Goal: Information Seeking & Learning: Learn about a topic

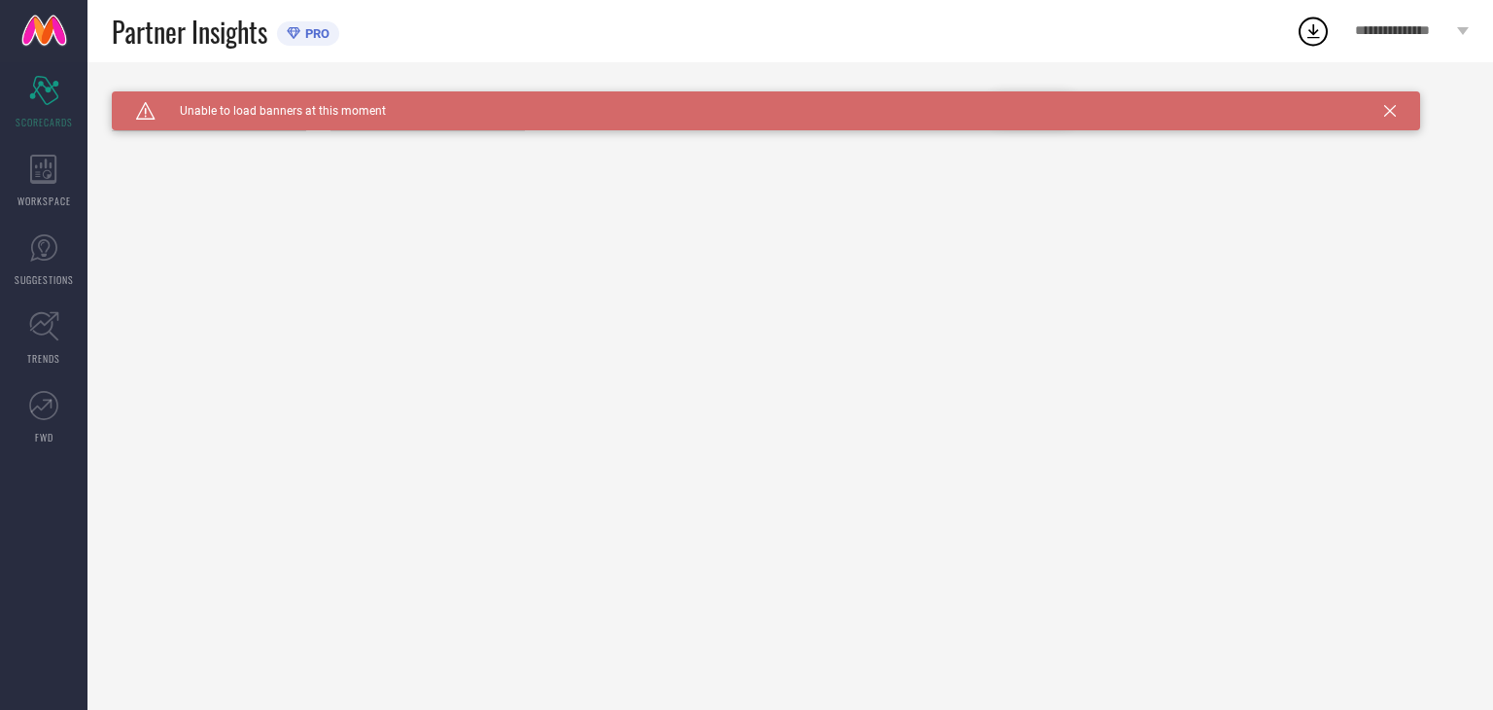
type input "Women-Casual Shoes"
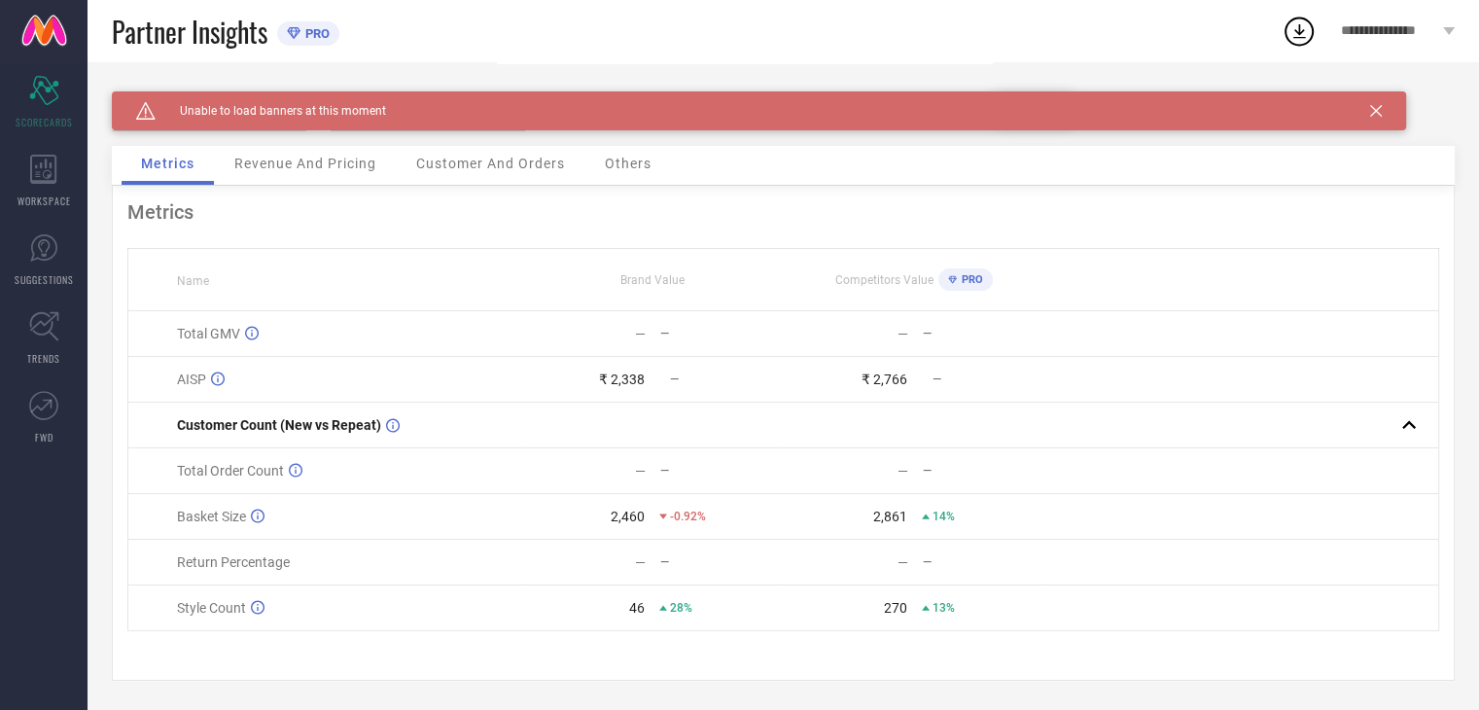
click at [249, 176] on div "Revenue And Pricing" at bounding box center [305, 165] width 181 height 39
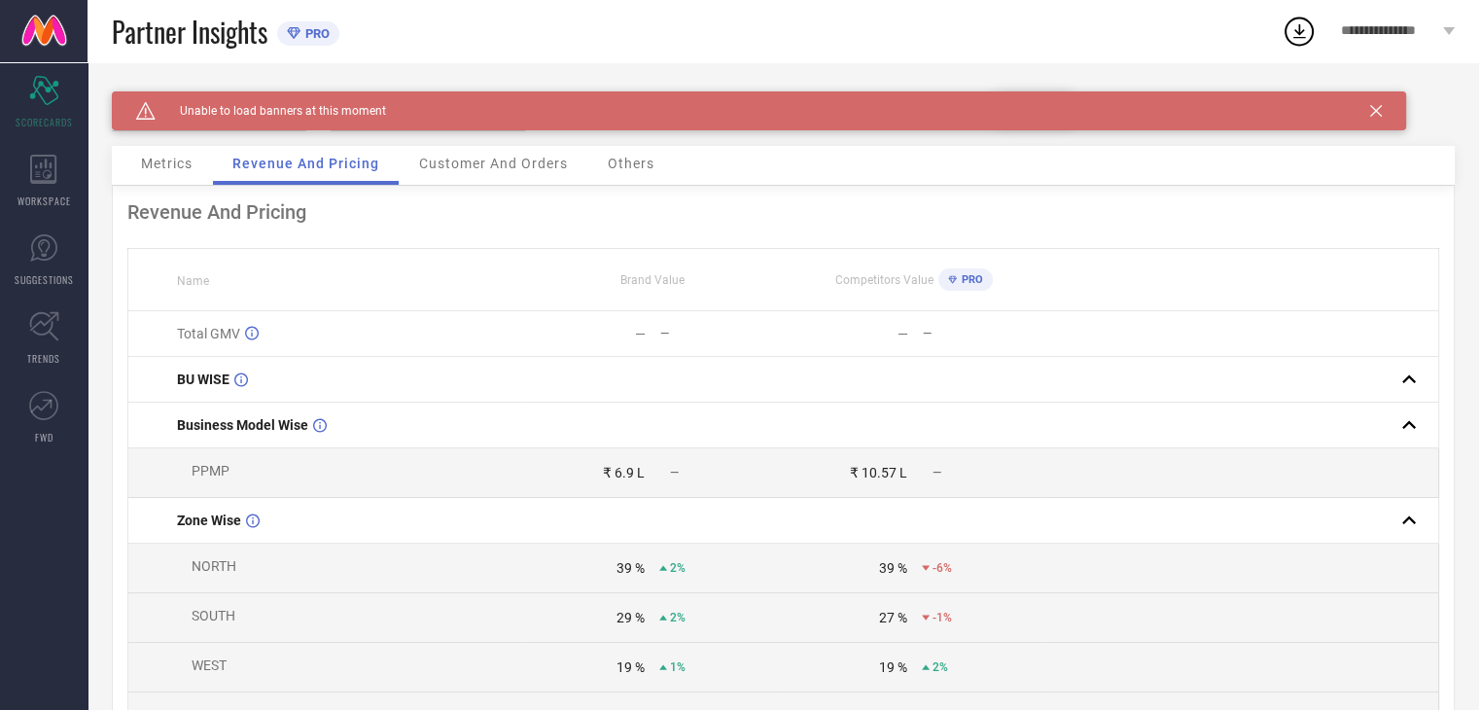
click at [462, 170] on span "Customer And Orders" at bounding box center [493, 164] width 149 height 16
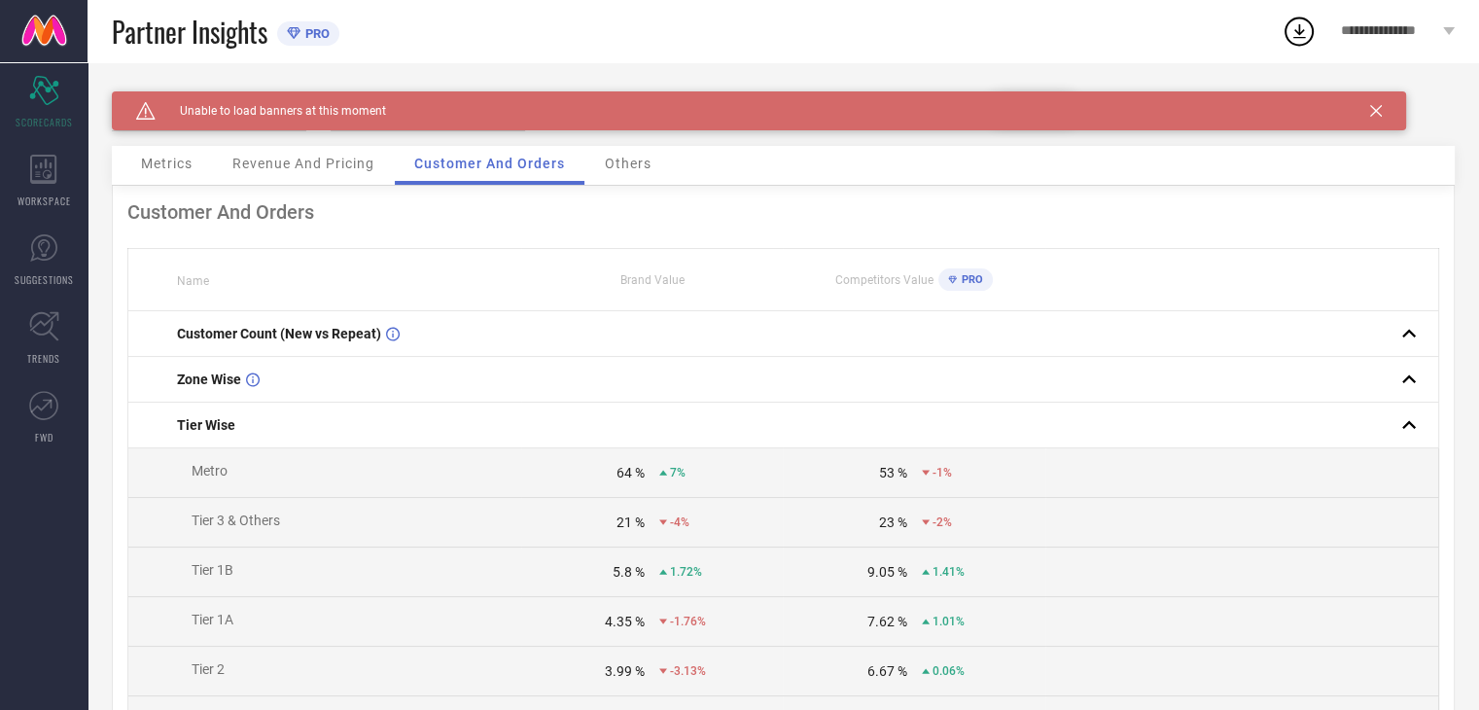
click at [625, 180] on div "Others" at bounding box center [628, 165] width 86 height 39
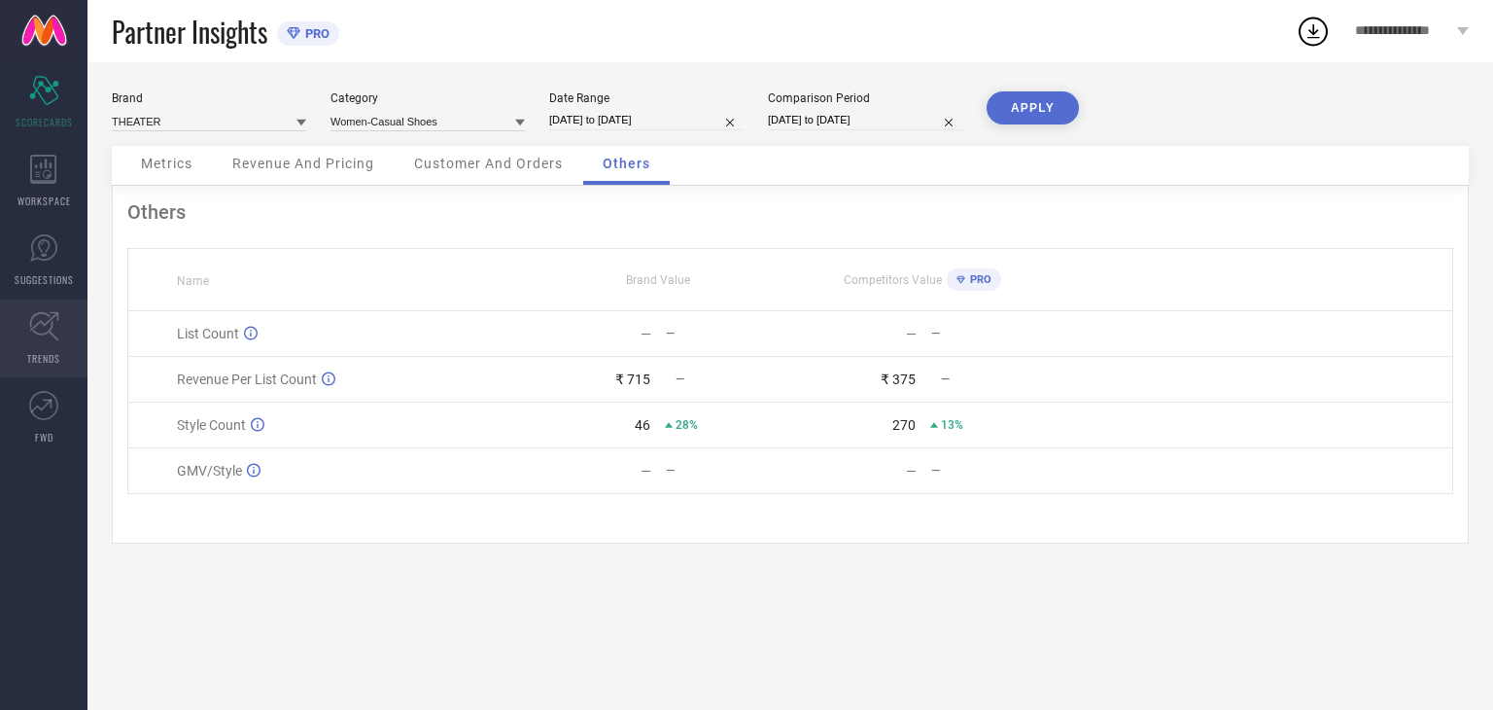
click at [48, 318] on icon at bounding box center [44, 326] width 30 height 30
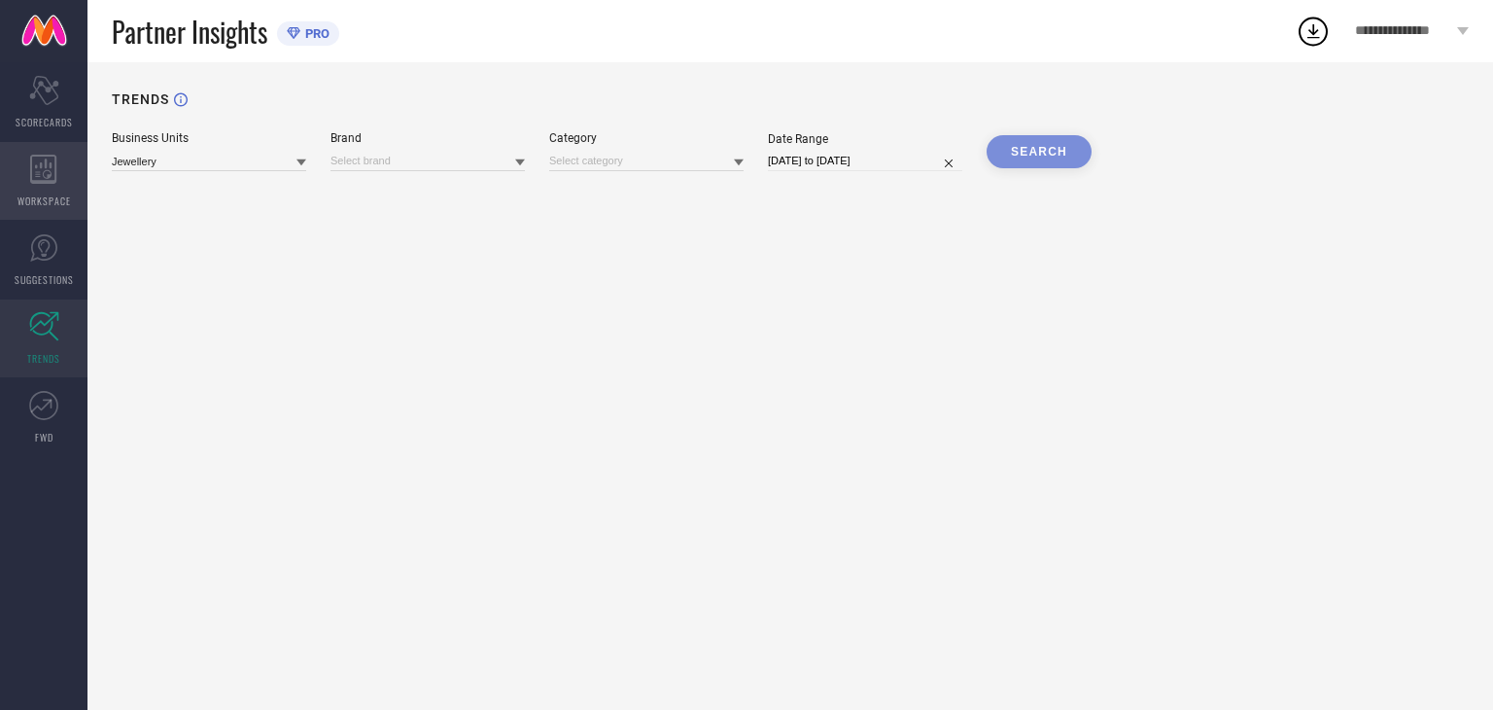
click at [51, 196] on span "WORKSPACE" at bounding box center [44, 200] width 53 height 15
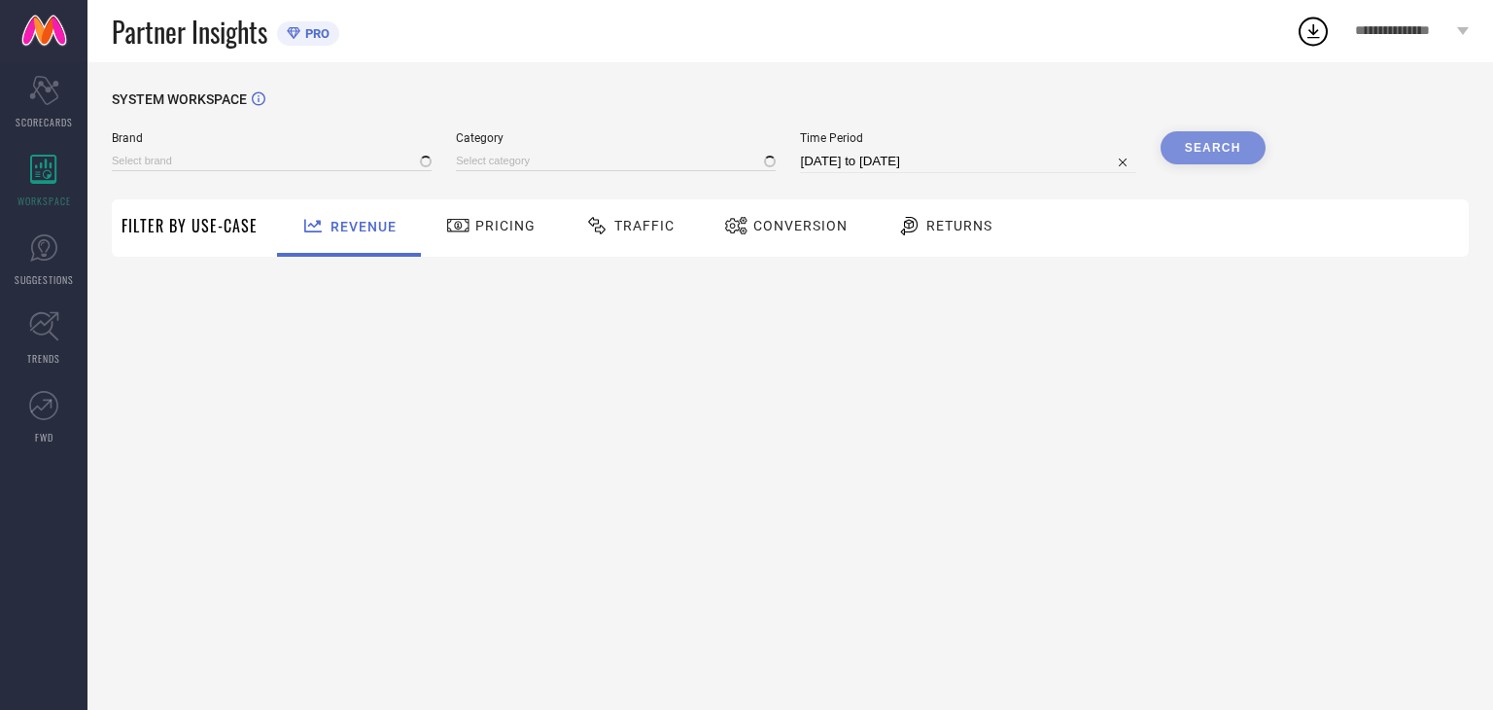
type input "THEATER"
type input "All"
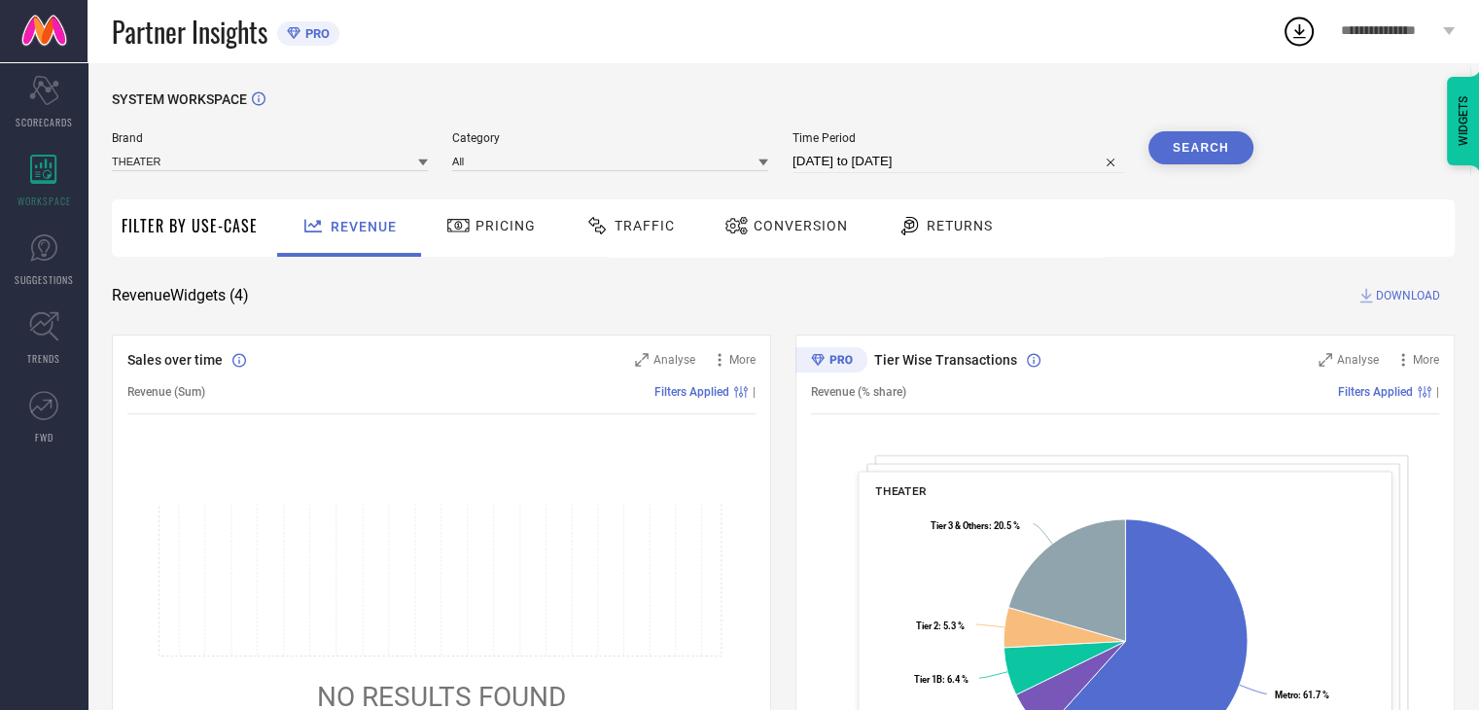
click at [508, 233] on span "Pricing" at bounding box center [505, 226] width 60 height 16
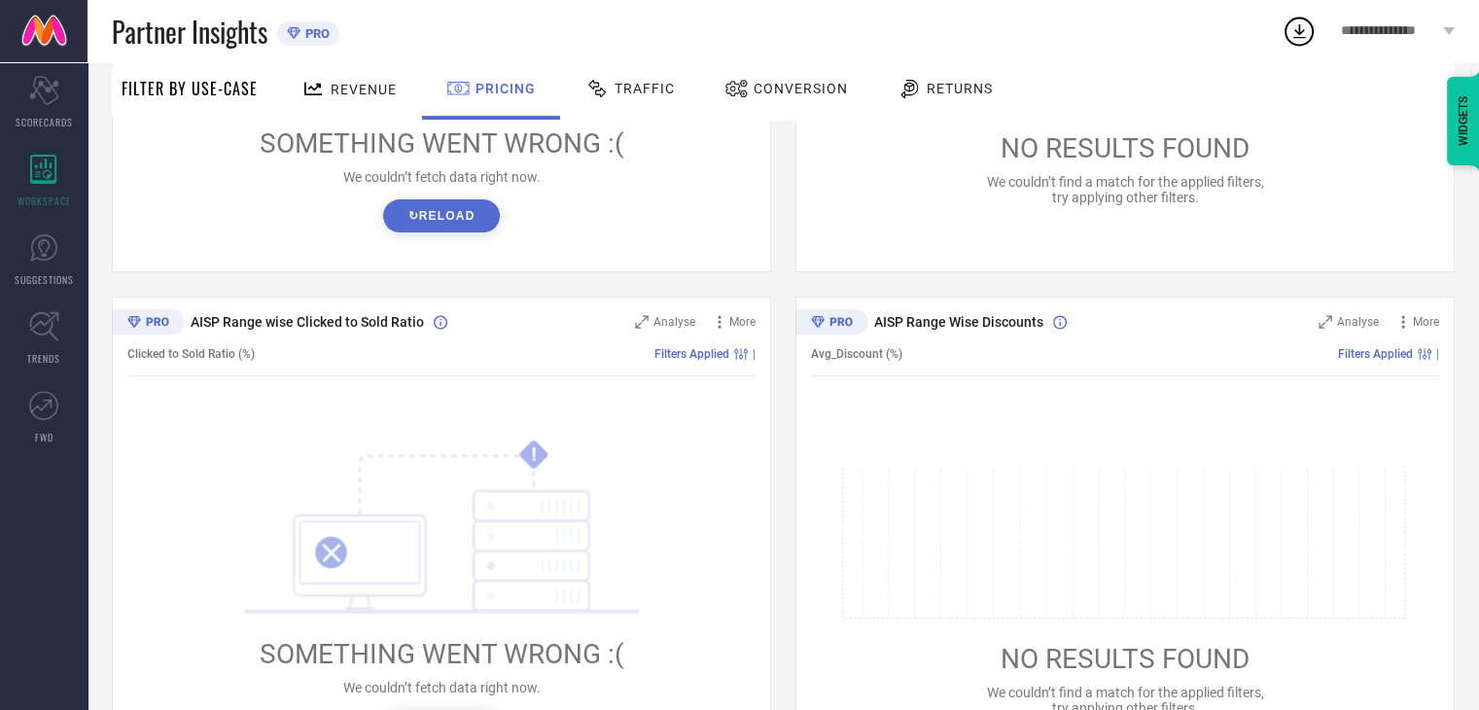
scroll to position [550, 0]
click at [46, 230] on link "SUGGESTIONS" at bounding box center [44, 260] width 88 height 78
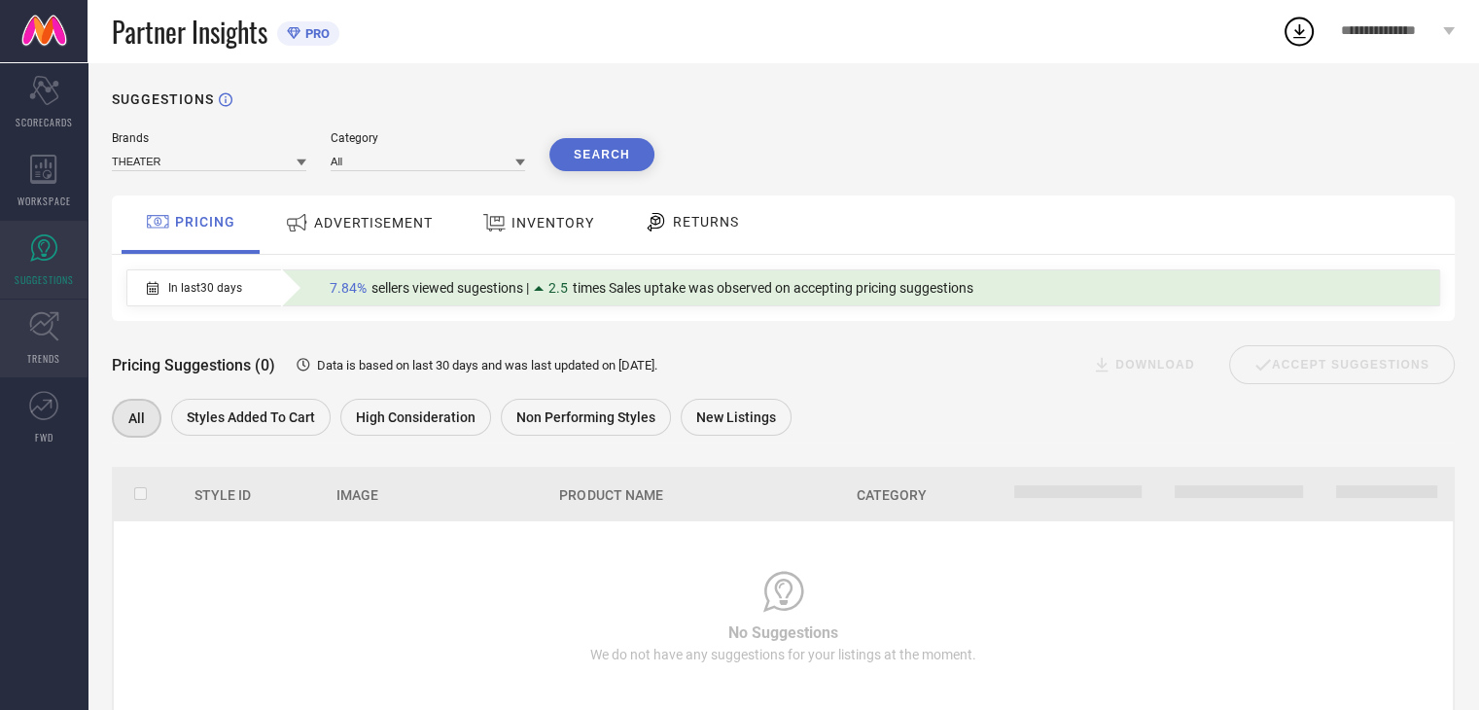
click at [41, 351] on span "TRENDS" at bounding box center [43, 358] width 33 height 15
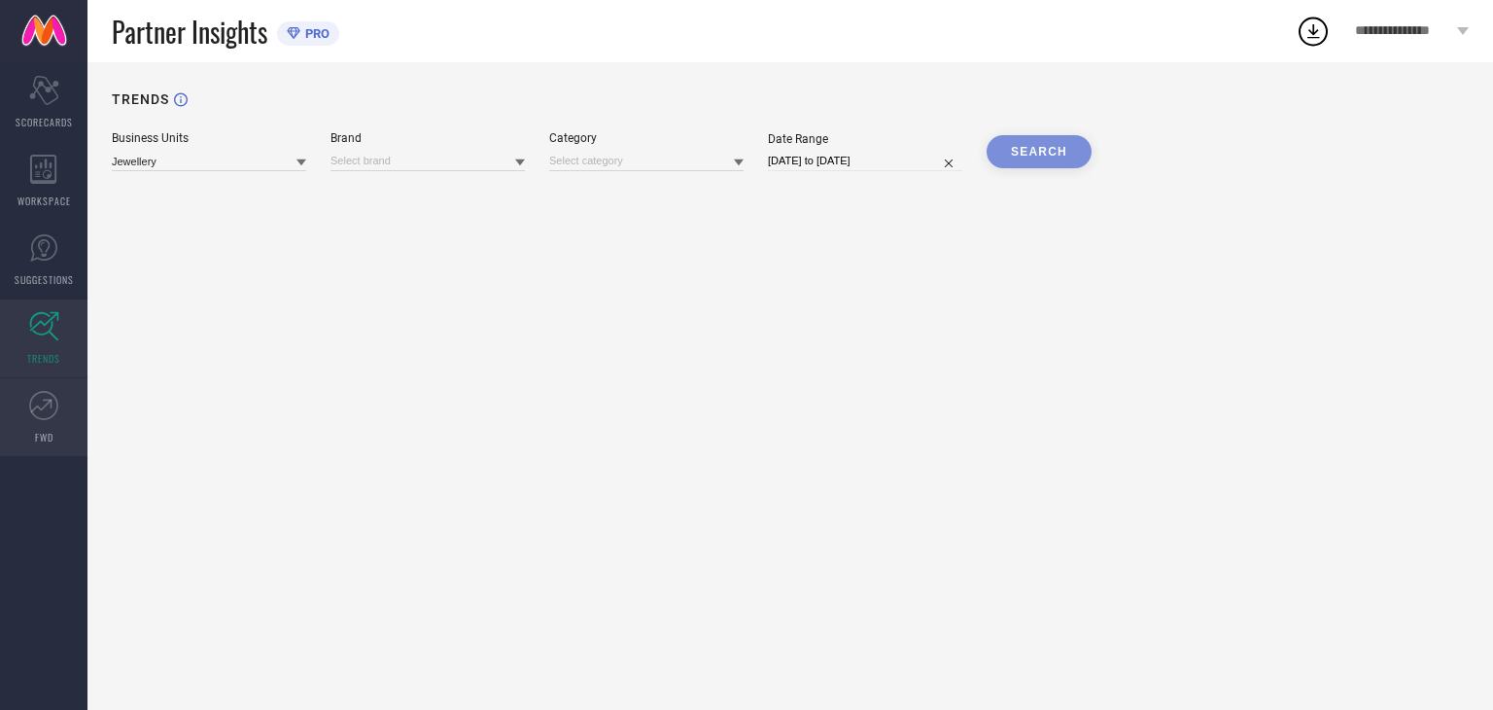
click at [35, 426] on link "FWD" at bounding box center [44, 417] width 88 height 78
